Goal: Information Seeking & Learning: Find specific fact

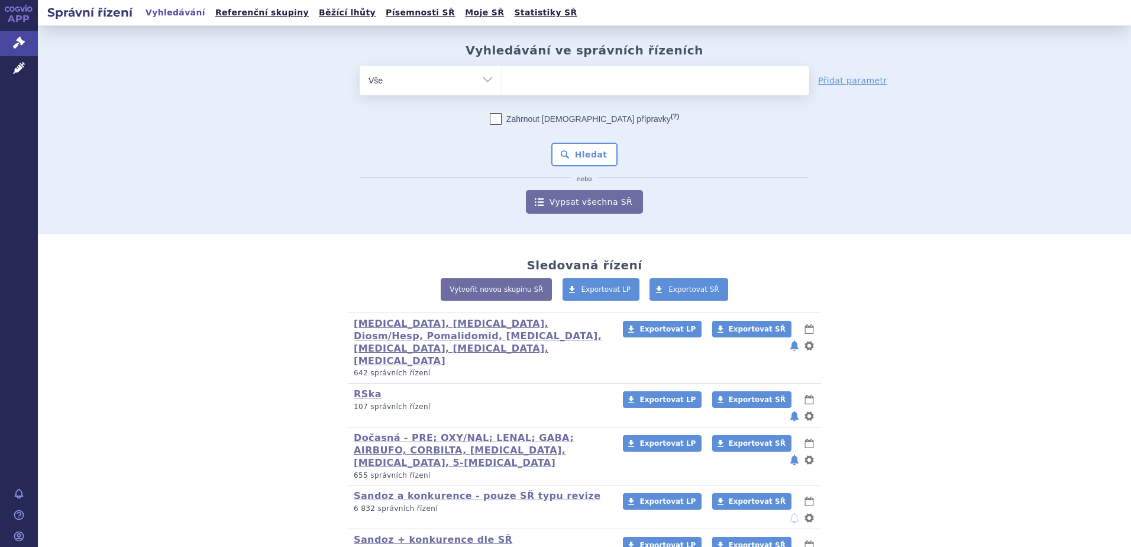
click at [571, 83] on ul at bounding box center [655, 78] width 307 height 25
click at [502, 83] on select at bounding box center [502, 80] width 1 height 30
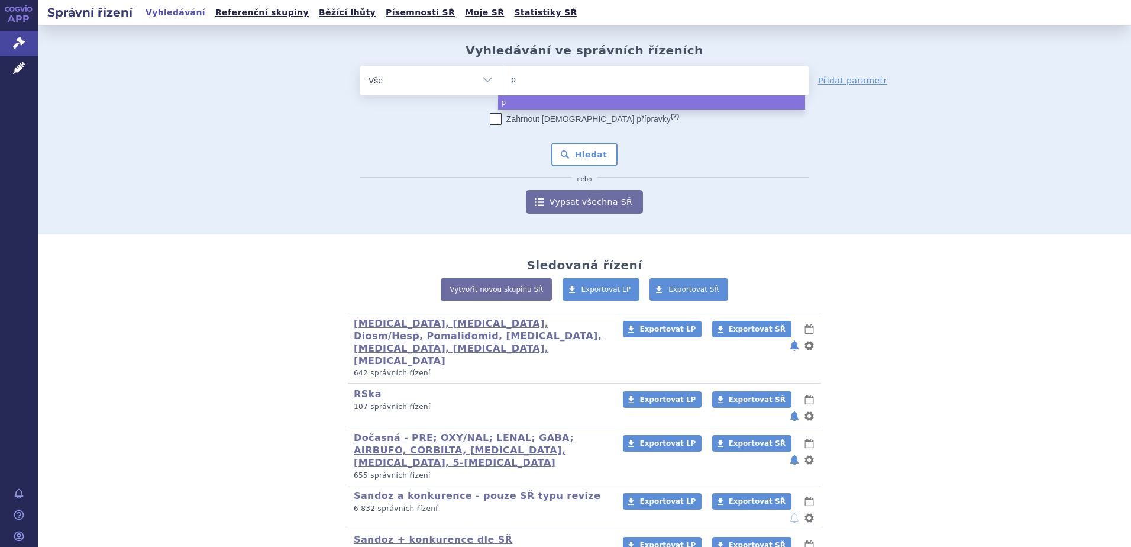
type input "py"
type input "pyz"
type input "pyzchi"
type input "pyzchiva"
select select "pyzchiva"
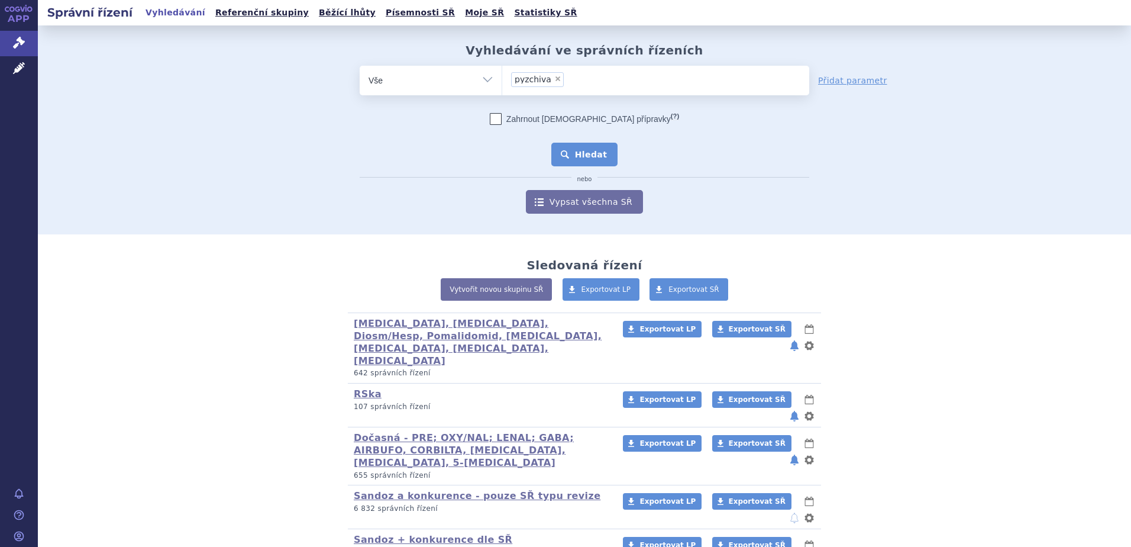
click at [582, 156] on button "Hledat" at bounding box center [584, 155] width 67 height 24
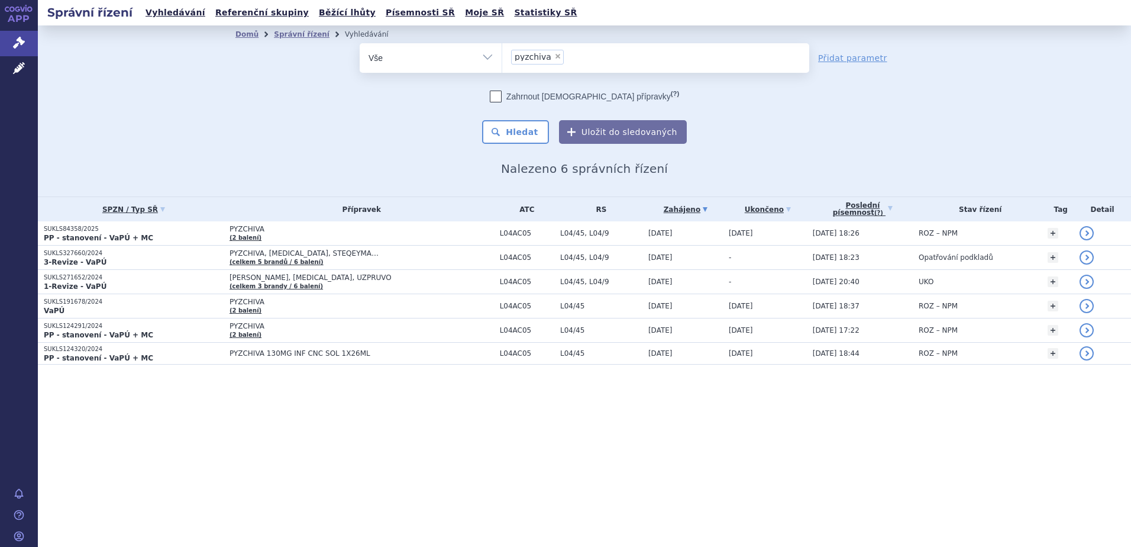
click at [554, 60] on span "×" at bounding box center [557, 56] width 7 height 7
click at [502, 60] on select "pyzchiva" at bounding box center [502, 58] width 1 height 30
select select
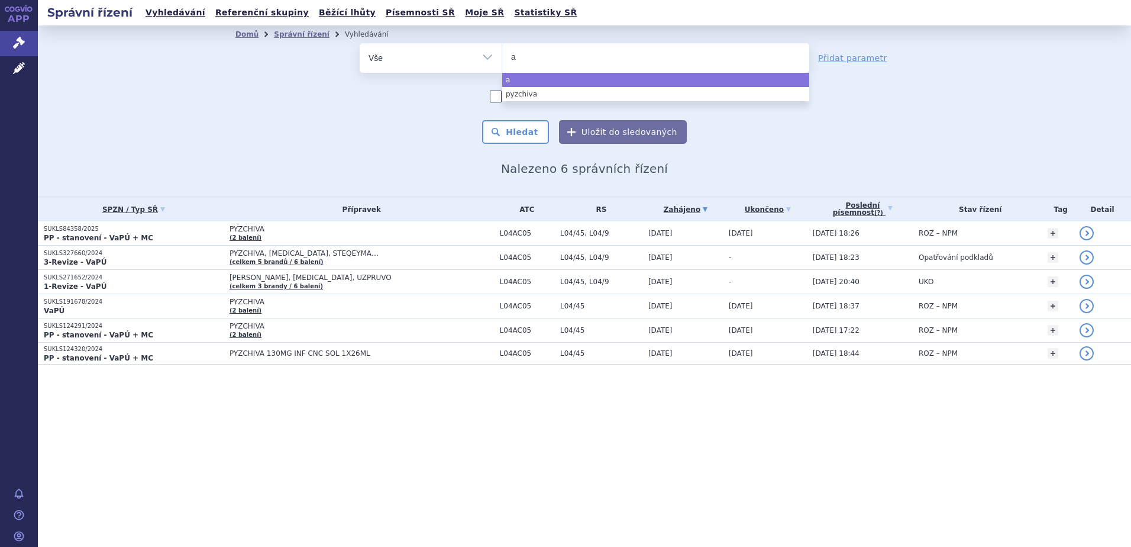
type input "af"
type input "afq"
type input "afqli"
type input "afqlir"
select select "afqlir"
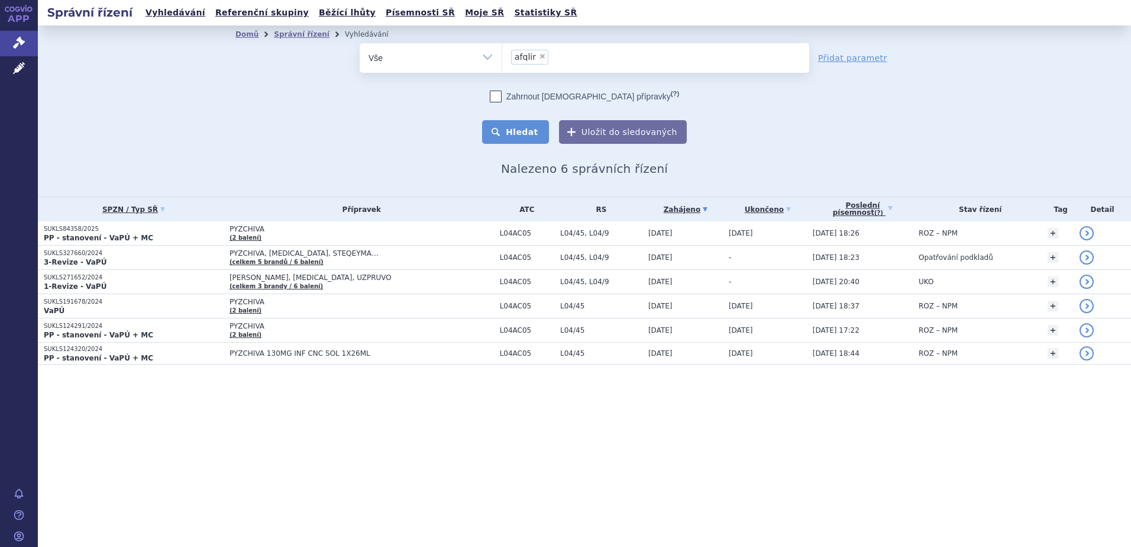
click at [533, 138] on button "Hledat" at bounding box center [515, 132] width 67 height 24
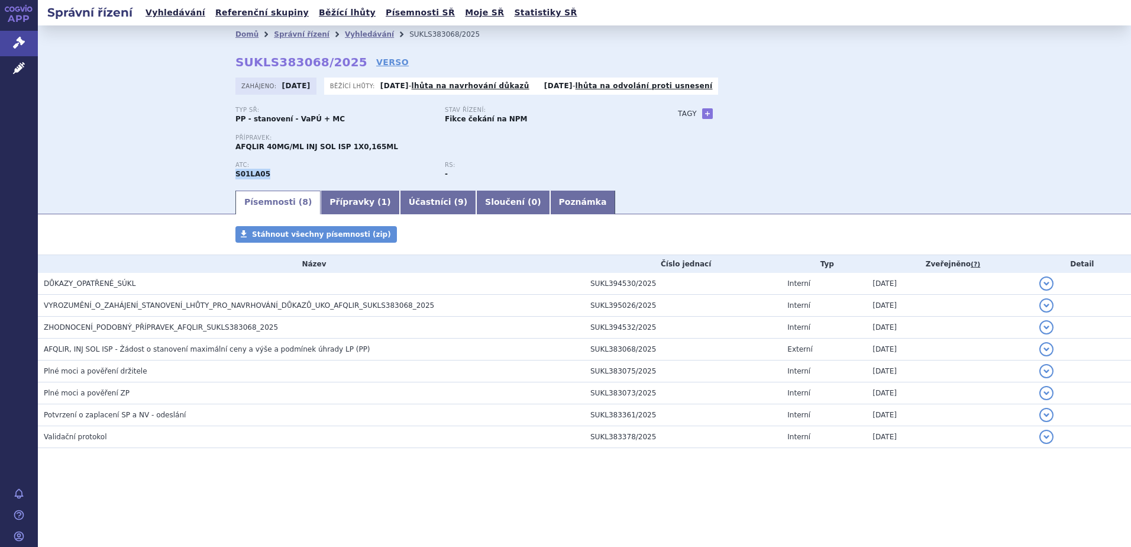
drag, startPoint x: 265, startPoint y: 174, endPoint x: 234, endPoint y: 176, distance: 30.9
click at [234, 176] on div "Domů Správní řízení Vyhledávání SUKLS383068/2025 SUKLS383068/2025 VERSO Zahájen…" at bounding box center [585, 116] width 746 height 146
copy strong "S01LA05"
click at [357, 34] on link "Vyhledávání" at bounding box center [369, 34] width 49 height 8
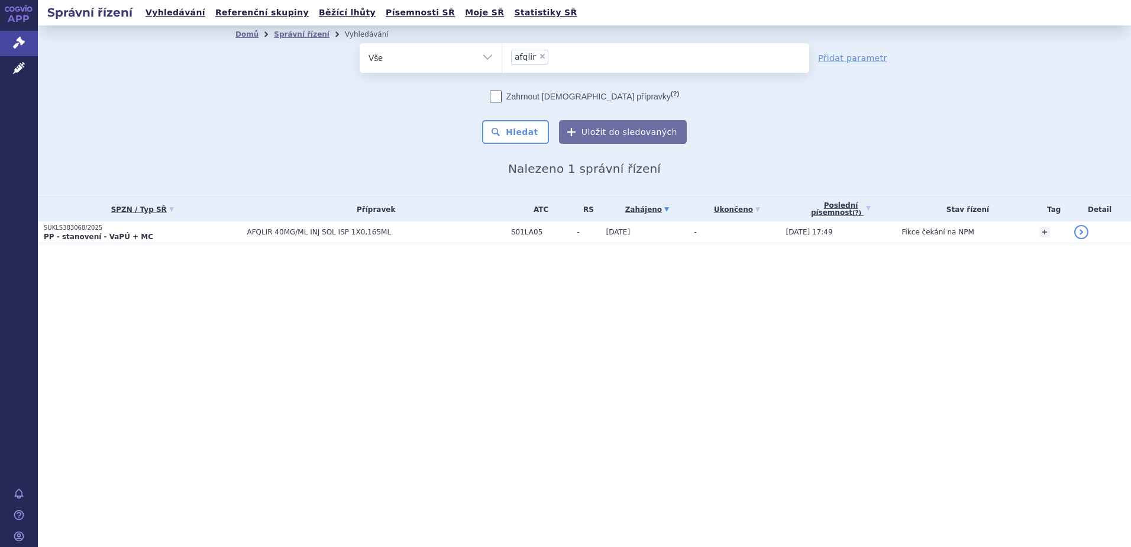
click at [539, 57] on span "×" at bounding box center [542, 56] width 7 height 7
click at [502, 57] on select "afqlir" at bounding box center [502, 58] width 1 height 30
select select
paste input "S01LA05"
type input "S01LA05"
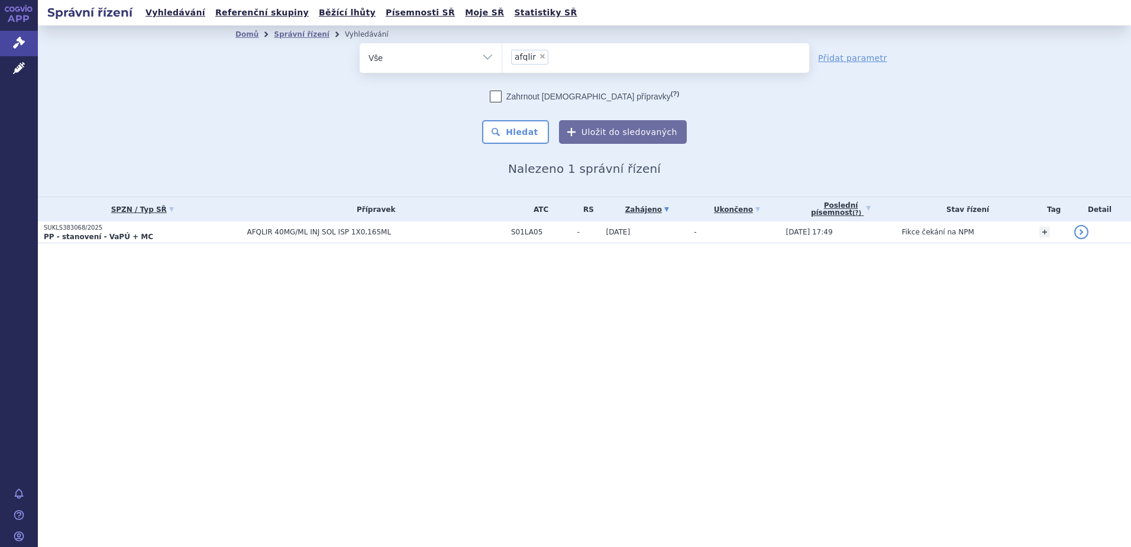
select select "S01LA05"
click at [522, 121] on button "Hledat" at bounding box center [515, 132] width 67 height 24
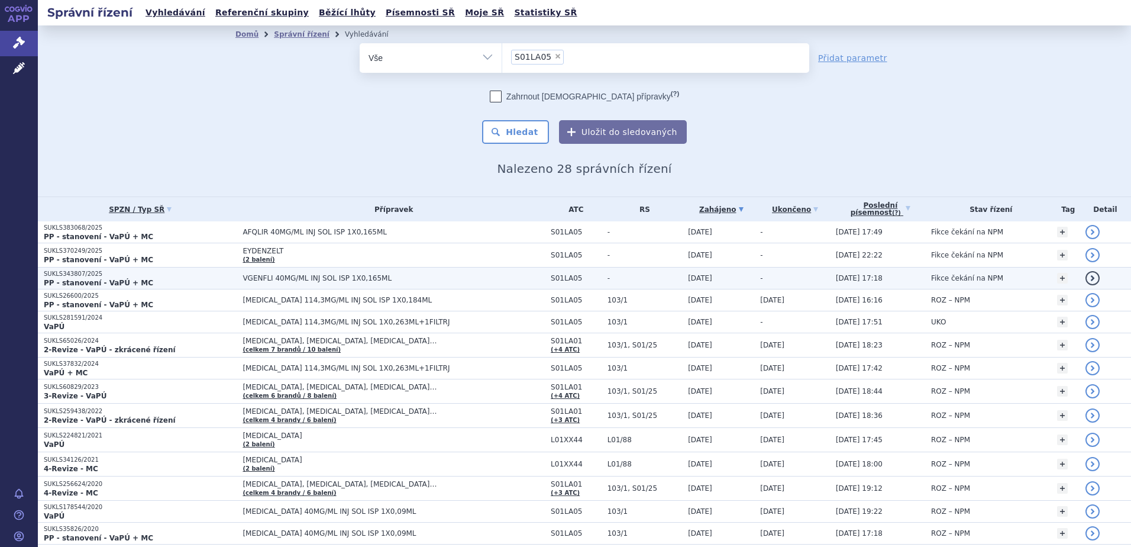
click at [281, 276] on span "VGENFLI 40MG/ML INJ SOL ISP 1X0,165ML" at bounding box center [391, 278] width 296 height 8
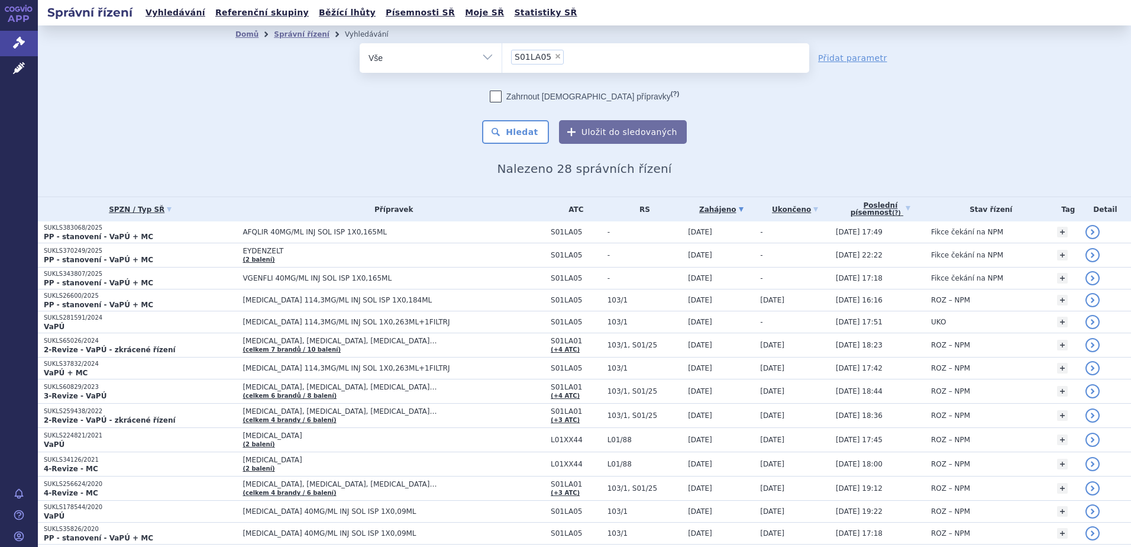
click at [1006, 106] on div "Domů Správní řízení Vyhledávání Vyhledávání ve správních řízeních odstranit Vše…" at bounding box center [584, 110] width 1093 height 171
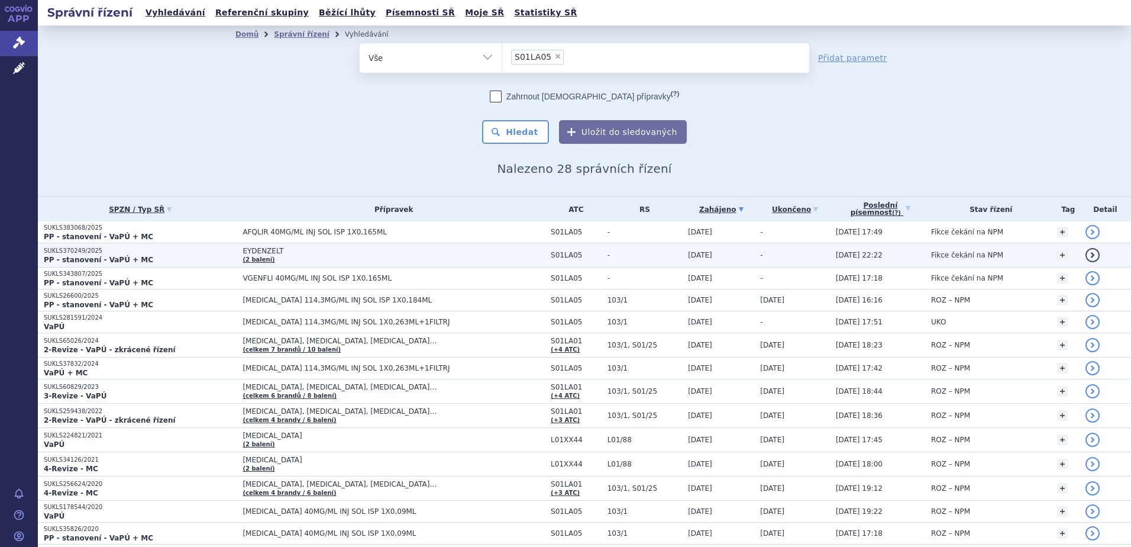
click at [275, 253] on span "EYDENZELT" at bounding box center [391, 251] width 296 height 8
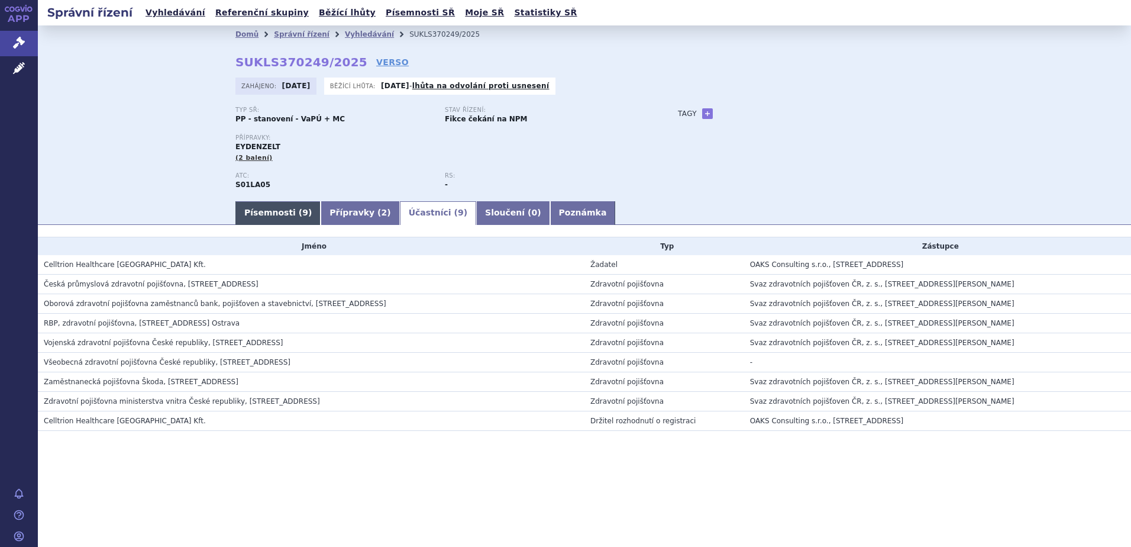
click at [275, 217] on link "Písemnosti ( 9 )" at bounding box center [277, 213] width 85 height 24
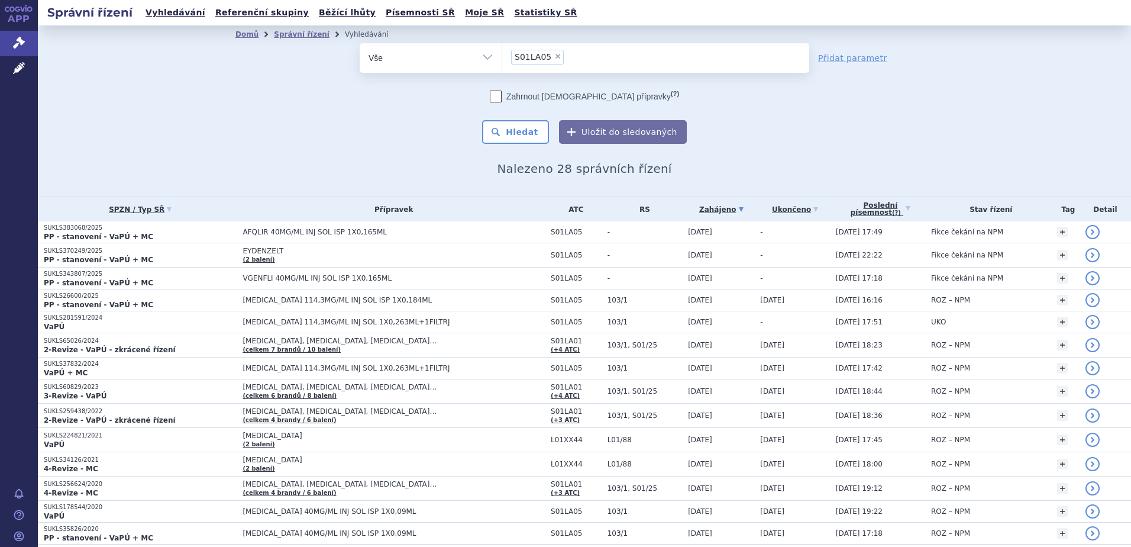
click at [143, 107] on div "Domů Správní řízení Vyhledávání Vyhledávání ve správních řízeních odstranit Vše…" at bounding box center [584, 110] width 1093 height 171
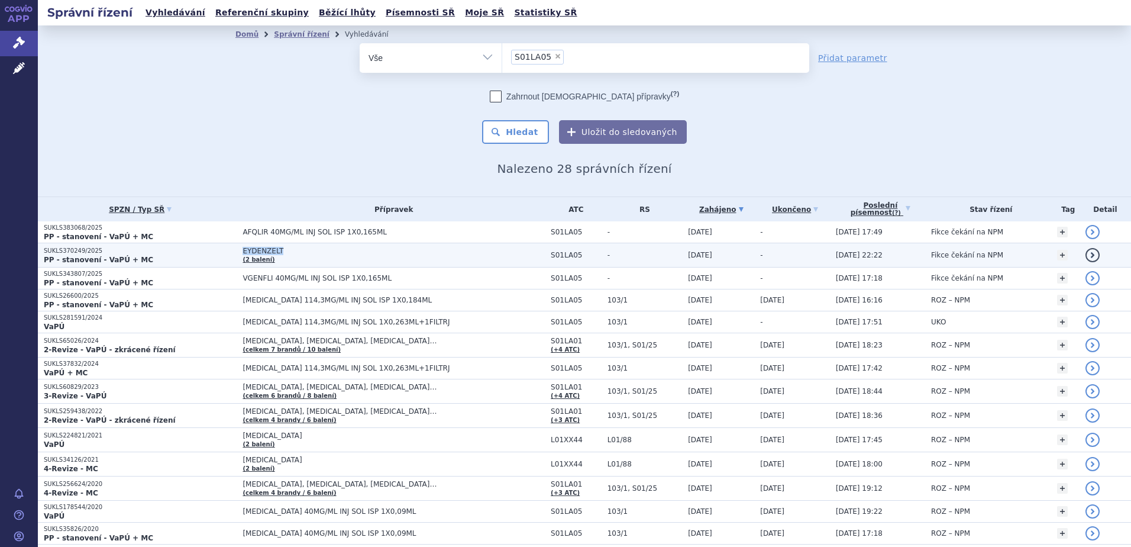
drag, startPoint x: 240, startPoint y: 249, endPoint x: 275, endPoint y: 254, distance: 36.0
click at [275, 254] on td "EYDENZELT (2 balení)" at bounding box center [391, 255] width 308 height 24
copy span "EYDENZELT"
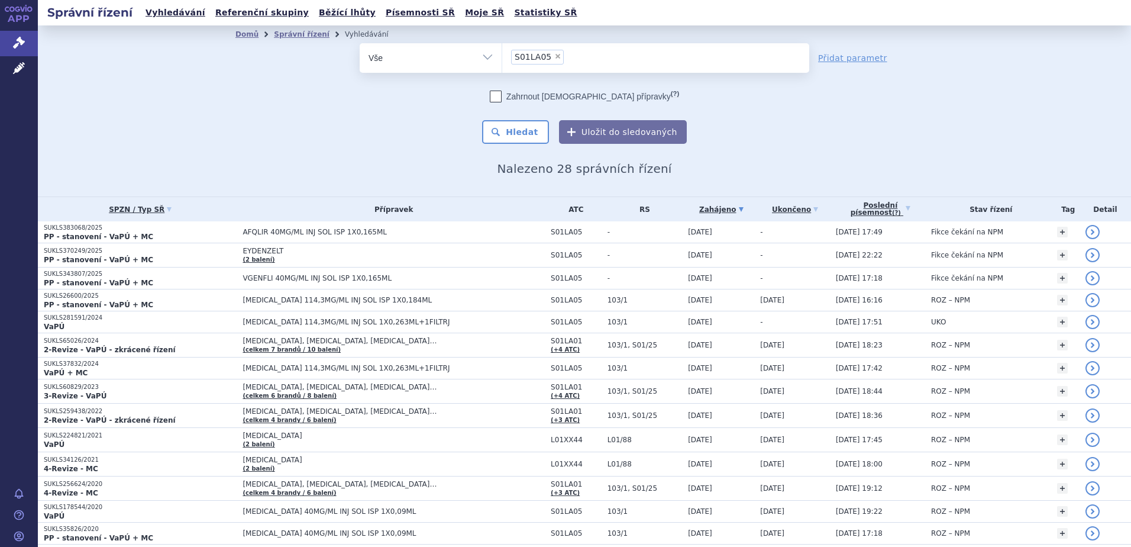
click at [131, 132] on div "Domů Správní řízení Vyhledávání Vyhledávání ve správních řízeních odstranit Vše…" at bounding box center [584, 110] width 1093 height 171
click at [199, 162] on div "Domů Správní řízení Vyhledávání Vyhledávání ve správních řízeních odstranit Vše…" at bounding box center [584, 110] width 1093 height 171
